Goal: Information Seeking & Learning: Learn about a topic

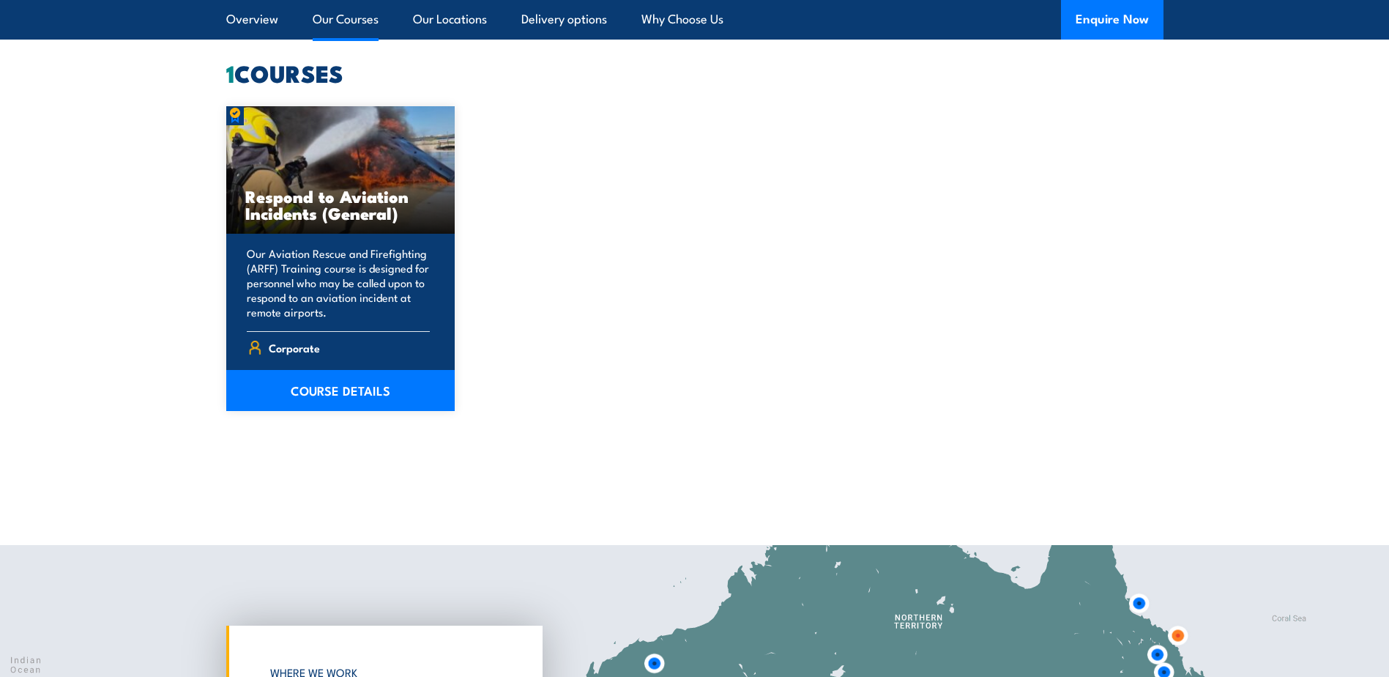
scroll to position [1172, 0]
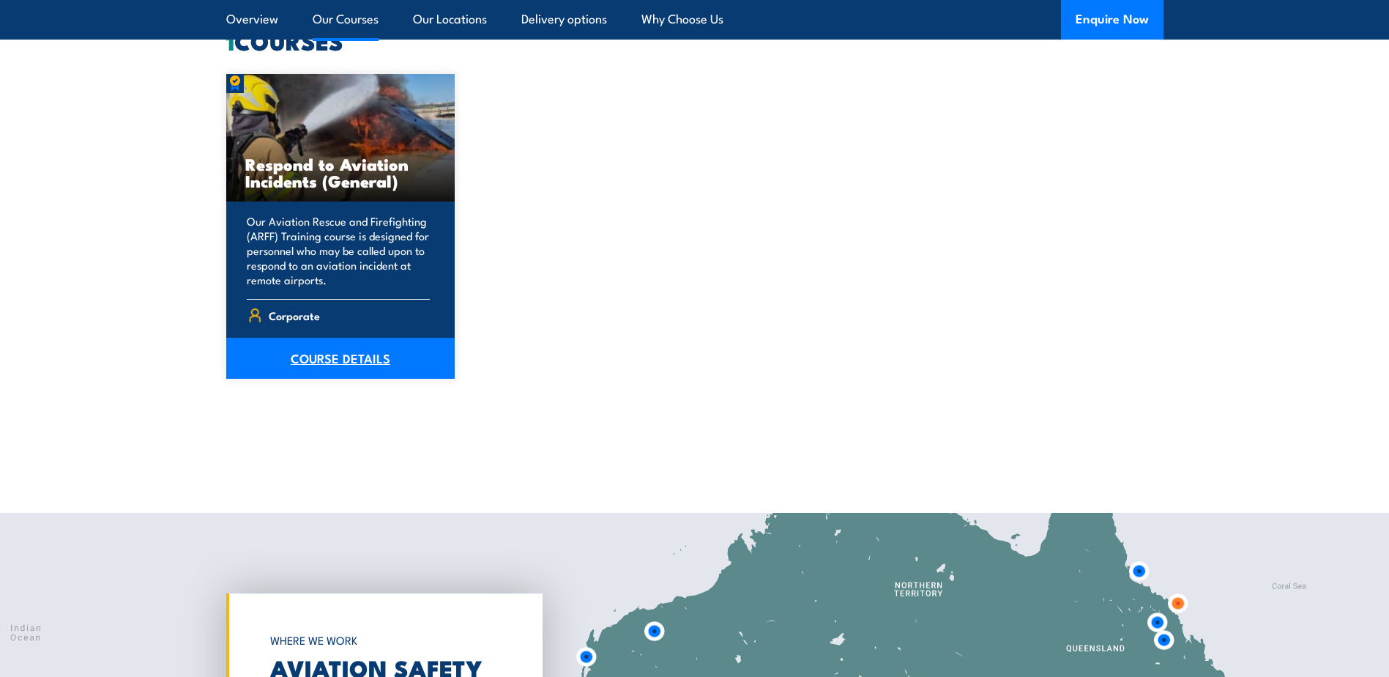
click at [360, 363] on link "COURSE DETAILS" at bounding box center [340, 358] width 229 height 41
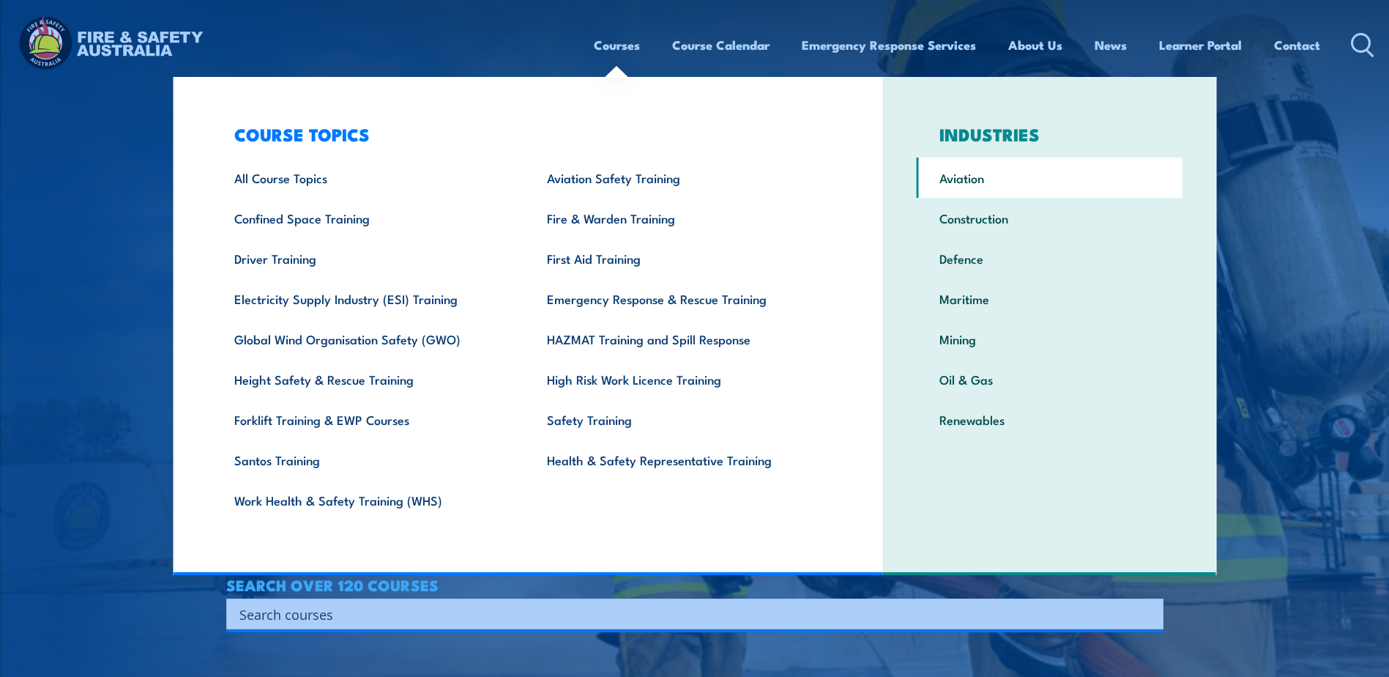
click at [956, 185] on link "Aviation" at bounding box center [1050, 177] width 266 height 40
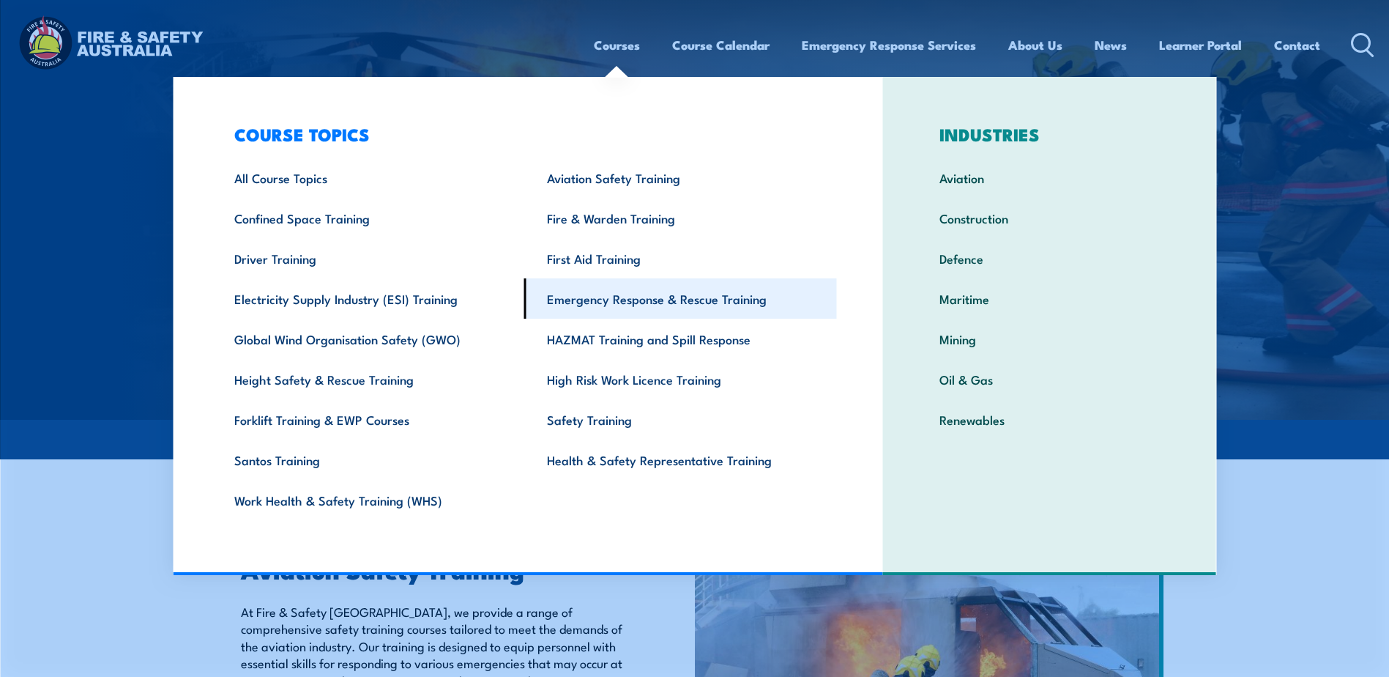
click at [664, 310] on link "Emergency Response & Rescue Training" at bounding box center [680, 298] width 313 height 40
